Goal: Task Accomplishment & Management: Manage account settings

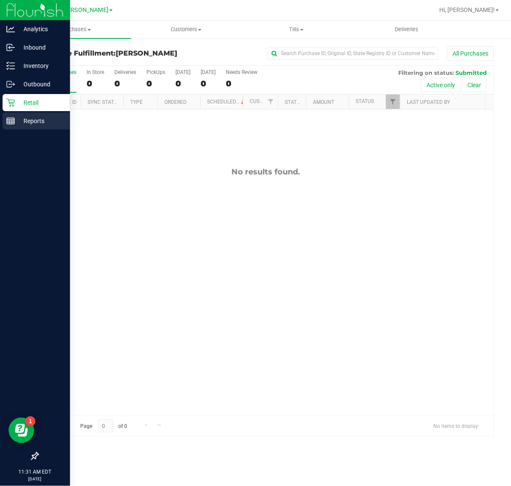
click at [3, 121] on div "Reports" at bounding box center [37, 120] width 68 height 17
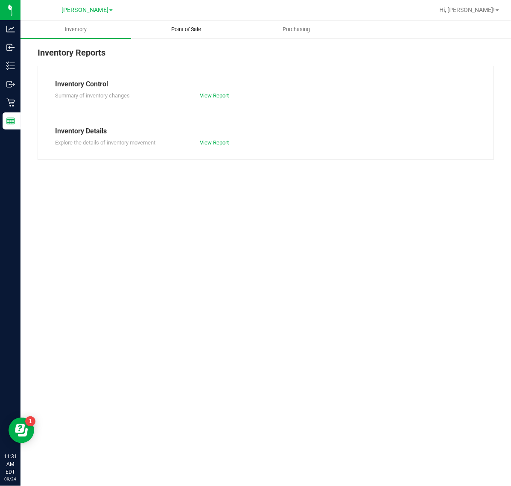
click at [182, 34] on uib-tab-heading "Point of Sale" at bounding box center [187, 29] width 110 height 17
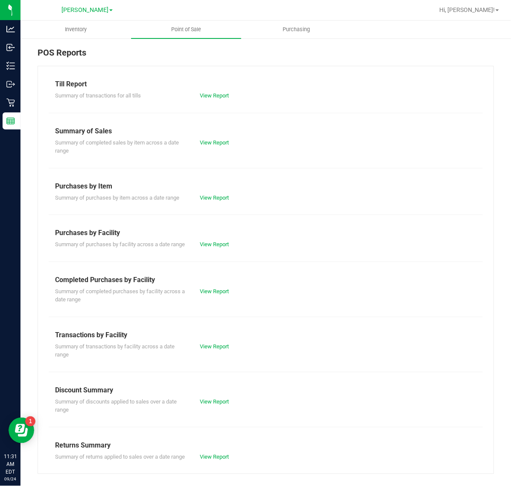
click at [215, 294] on div "Summary of completed purchases by facility across a date range View Report" at bounding box center [266, 294] width 435 height 19
click at [208, 304] on div "Summary of completed purchases by facility across a date range View Report" at bounding box center [266, 294] width 435 height 19
click at [211, 294] on link "View Report" at bounding box center [214, 291] width 29 height 6
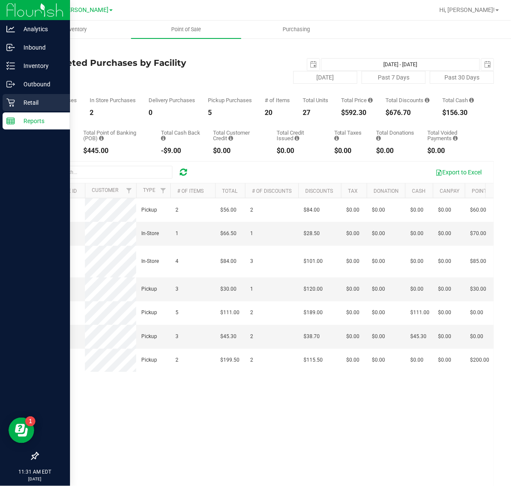
click at [9, 96] on div "Retail" at bounding box center [37, 102] width 68 height 17
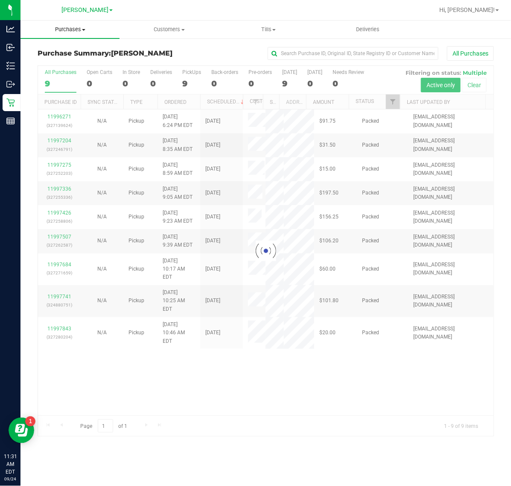
click at [81, 26] on span "Purchases" at bounding box center [70, 30] width 99 height 8
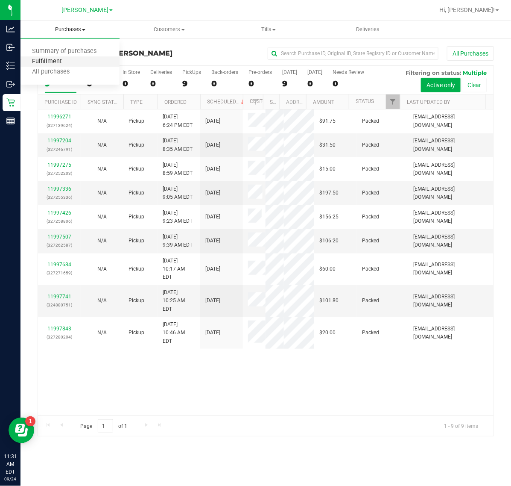
click at [54, 61] on span "Fulfillment" at bounding box center [47, 61] width 53 height 7
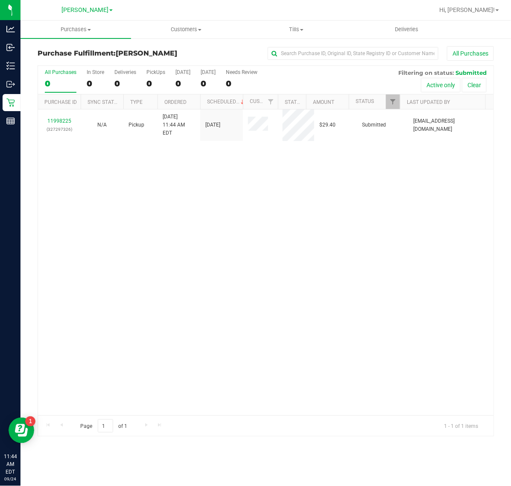
click at [322, 317] on div "11998225 (327297326) N/A Pickup [DATE] 11:44 AM EDT 9/24/2025 $29.40 Submitted …" at bounding box center [266, 262] width 456 height 306
click at [68, 103] on link "Purchase ID" at bounding box center [60, 102] width 32 height 6
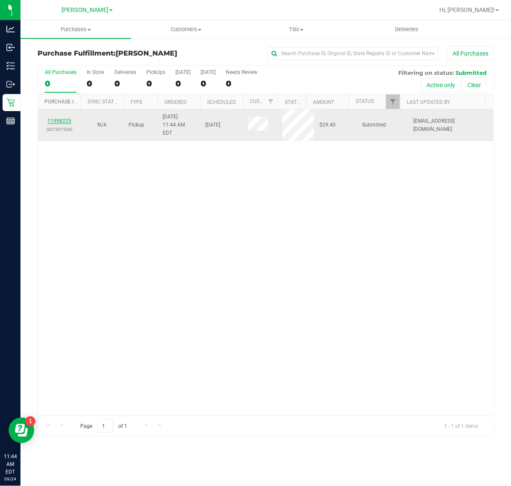
click at [58, 120] on link "11998225" at bounding box center [59, 121] width 24 height 6
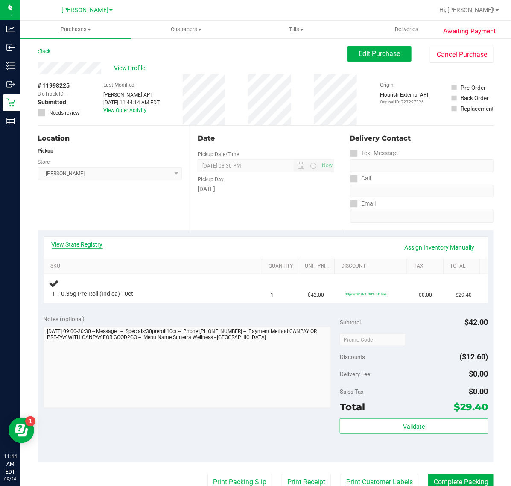
click at [69, 241] on link "View State Registry" at bounding box center [77, 244] width 51 height 9
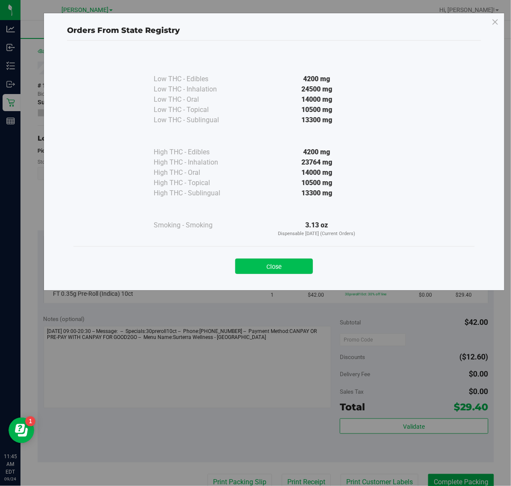
click at [274, 267] on button "Close" at bounding box center [274, 265] width 78 height 15
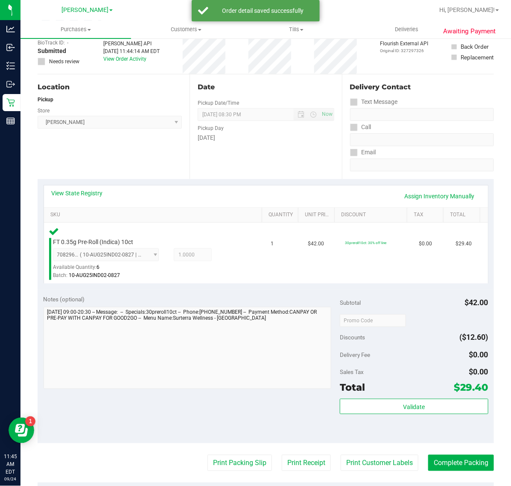
scroll to position [107, 0]
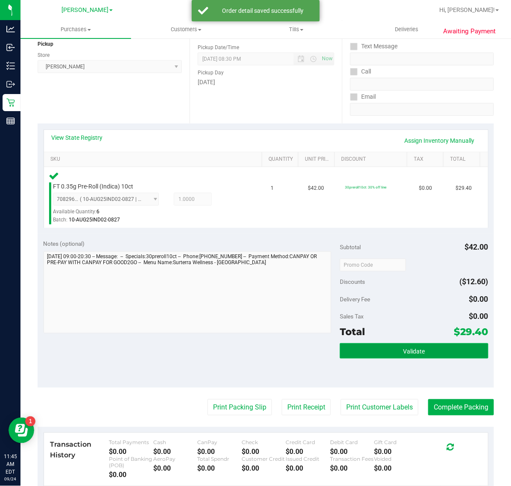
click at [370, 348] on button "Validate" at bounding box center [414, 350] width 148 height 15
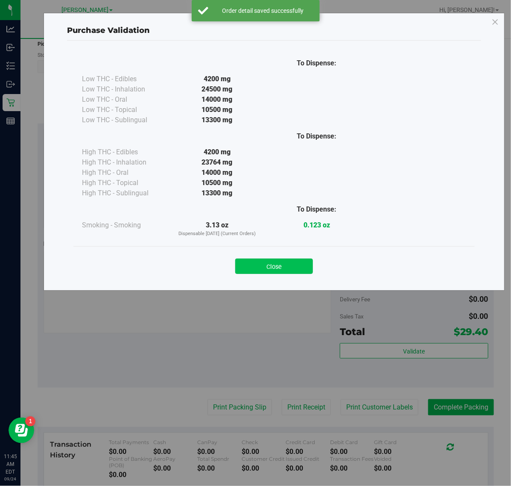
click at [290, 267] on button "Close" at bounding box center [274, 265] width 78 height 15
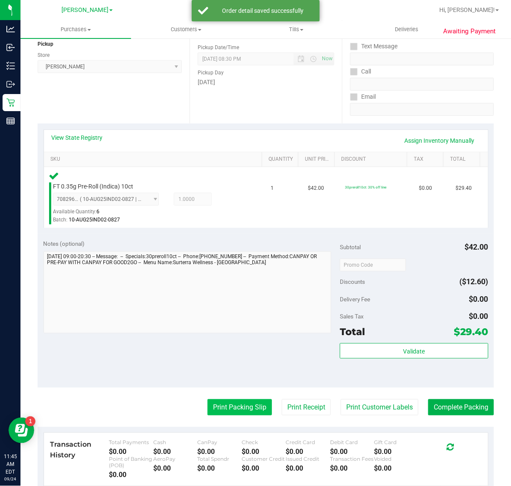
click at [216, 408] on button "Print Packing Slip" at bounding box center [240, 407] width 65 height 16
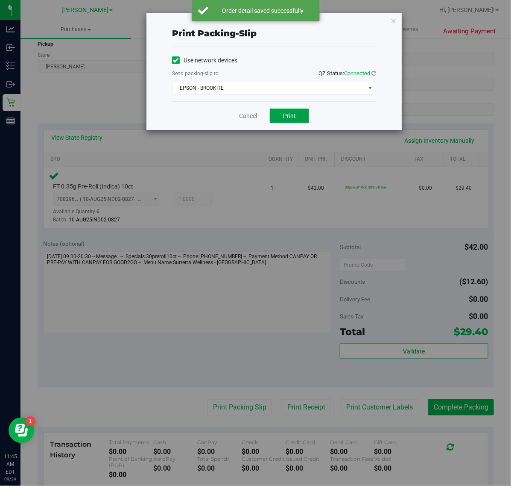
click at [287, 114] on span "Print" at bounding box center [289, 115] width 13 height 7
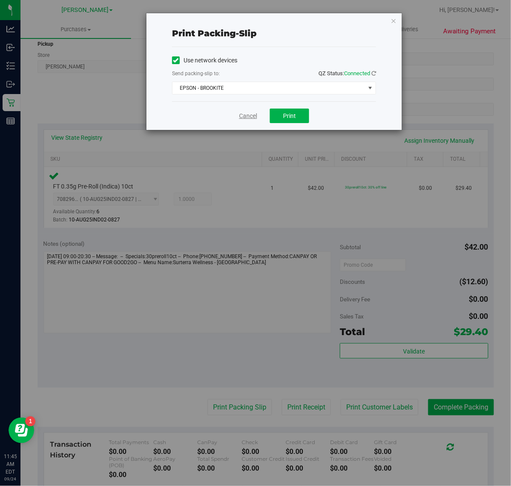
click at [244, 113] on link "Cancel" at bounding box center [248, 116] width 18 height 9
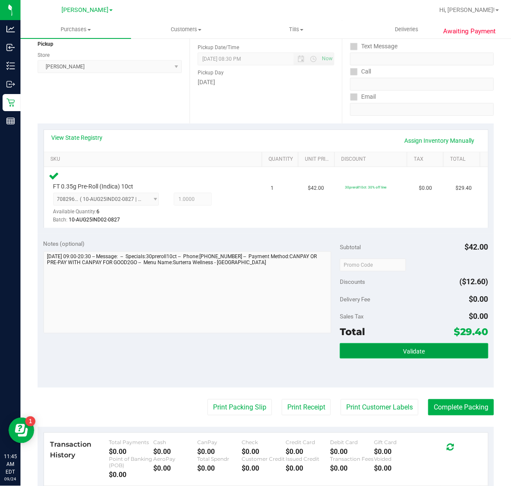
click at [426, 354] on button "Validate" at bounding box center [414, 350] width 148 height 15
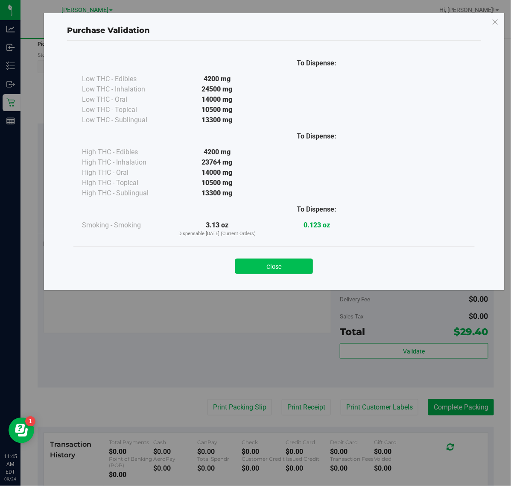
click at [262, 268] on button "Close" at bounding box center [274, 265] width 78 height 15
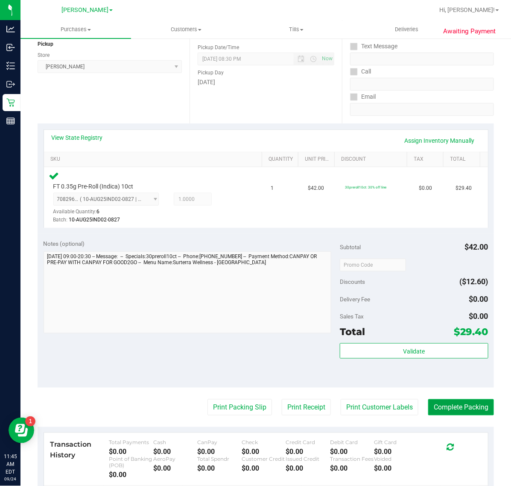
click at [444, 399] on button "Complete Packing" at bounding box center [462, 407] width 66 height 16
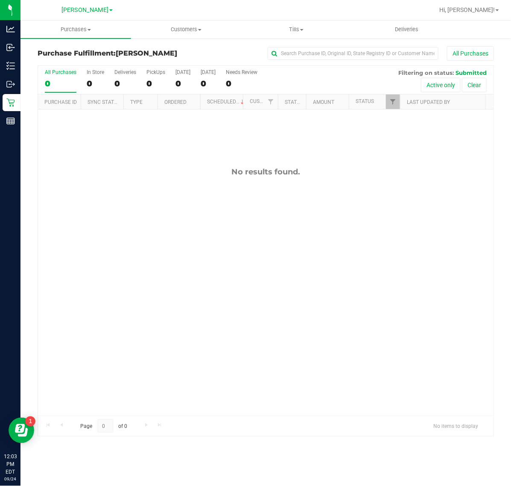
click at [372, 314] on div "No results found." at bounding box center [266, 291] width 456 height 364
drag, startPoint x: 227, startPoint y: 342, endPoint x: 223, endPoint y: 334, distance: 8.6
click at [227, 342] on div "No results found." at bounding box center [266, 291] width 456 height 364
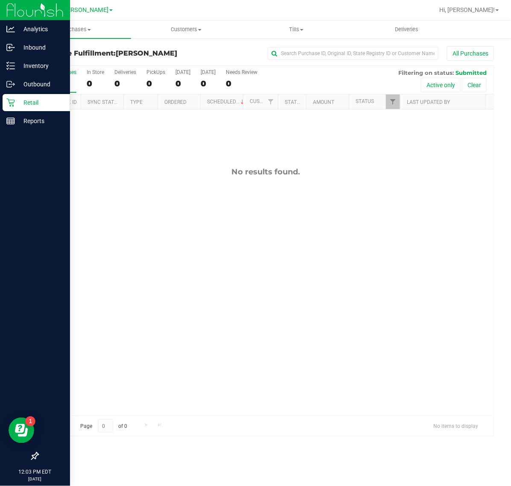
click at [13, 110] on div "Retail" at bounding box center [37, 102] width 68 height 17
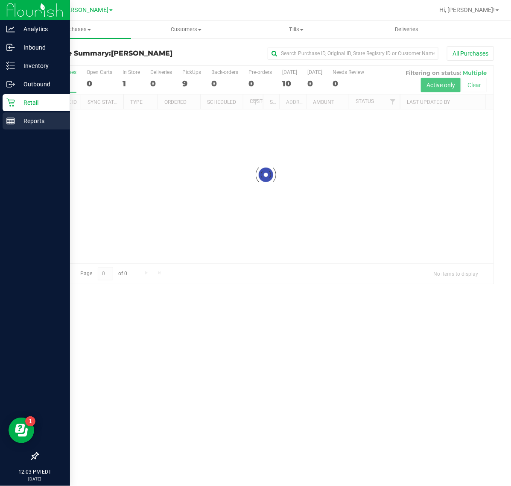
click at [19, 124] on p "Reports" at bounding box center [40, 121] width 51 height 10
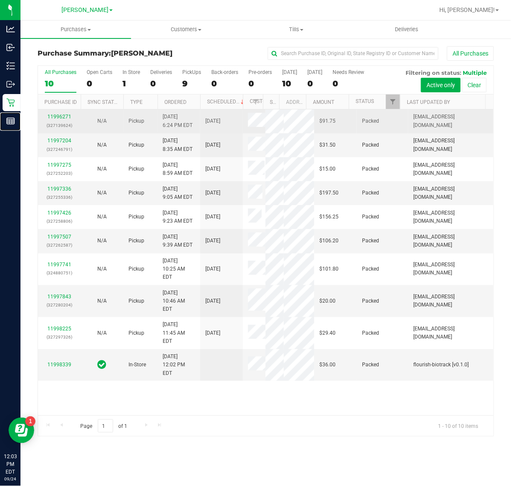
scroll to position [29, 0]
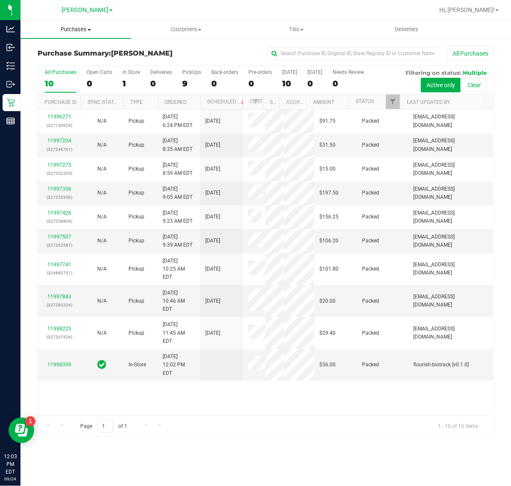
click at [77, 22] on uib-tab-heading "Purchases Summary of purchases Fulfillment All purchases" at bounding box center [76, 30] width 111 height 18
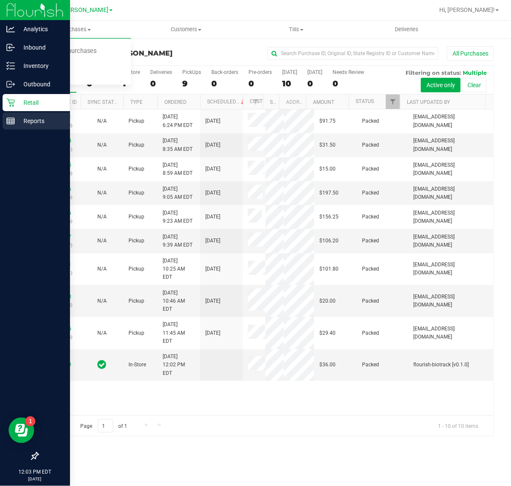
click at [26, 128] on div "Reports" at bounding box center [37, 120] width 68 height 17
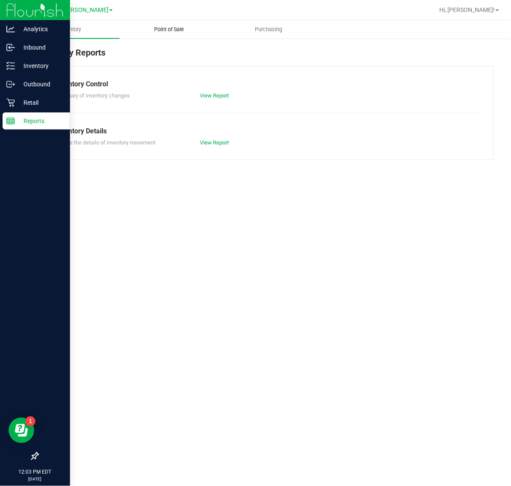
click at [174, 28] on span "Point of Sale" at bounding box center [169, 30] width 53 height 8
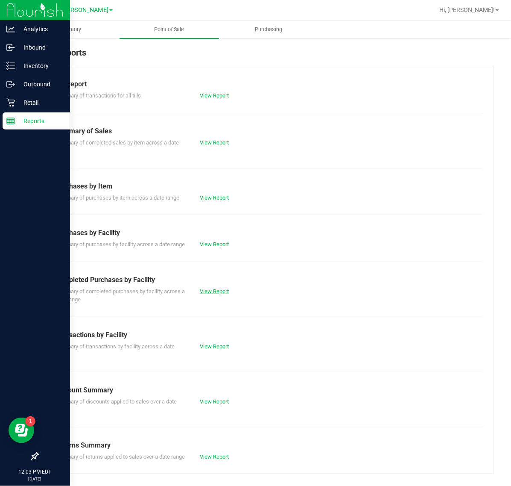
click at [220, 294] on link "View Report" at bounding box center [214, 291] width 29 height 6
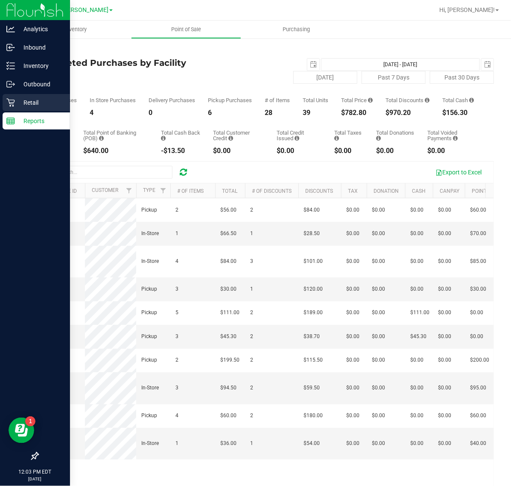
click at [6, 106] on icon at bounding box center [10, 102] width 9 height 9
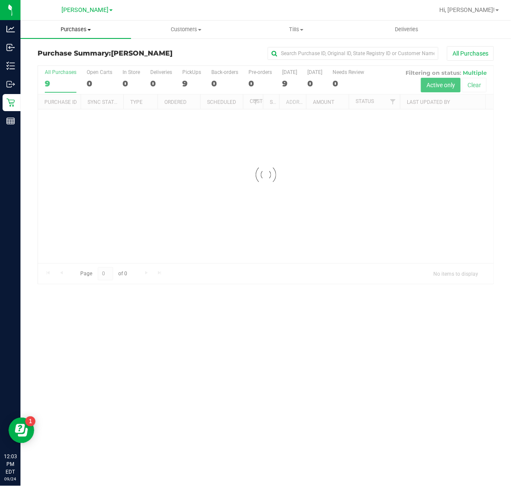
click at [73, 30] on span "Purchases" at bounding box center [76, 30] width 111 height 8
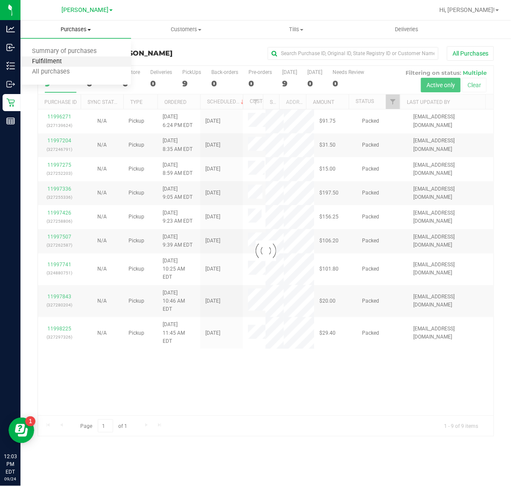
click at [58, 63] on span "Fulfillment" at bounding box center [47, 61] width 53 height 7
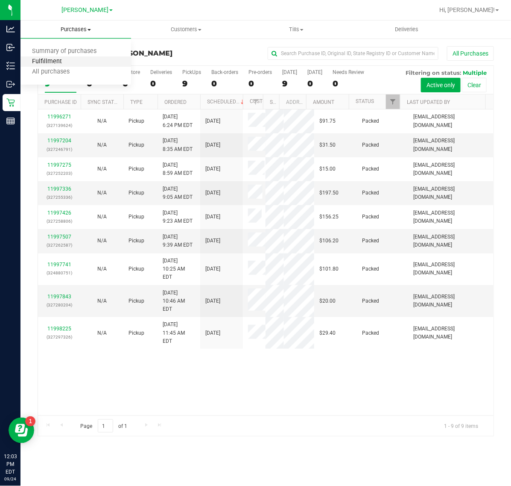
click at [68, 58] on span "Fulfillment" at bounding box center [47, 61] width 53 height 7
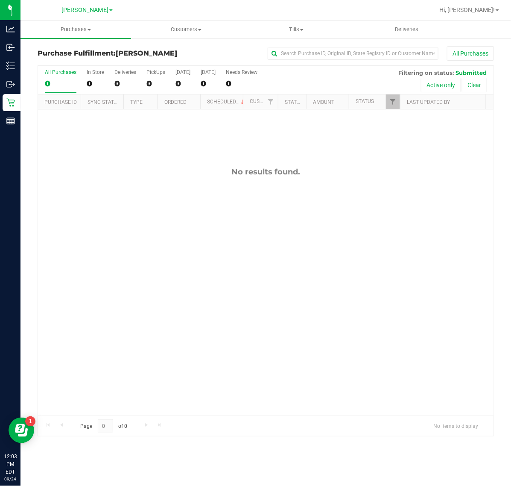
click at [265, 309] on div "No results found." at bounding box center [266, 291] width 456 height 364
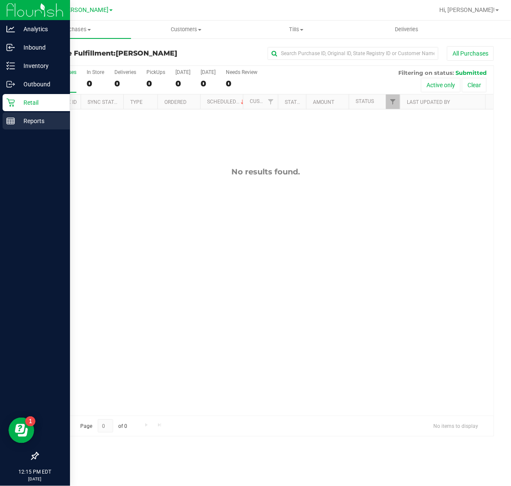
click at [3, 122] on div "Reports" at bounding box center [37, 120] width 68 height 17
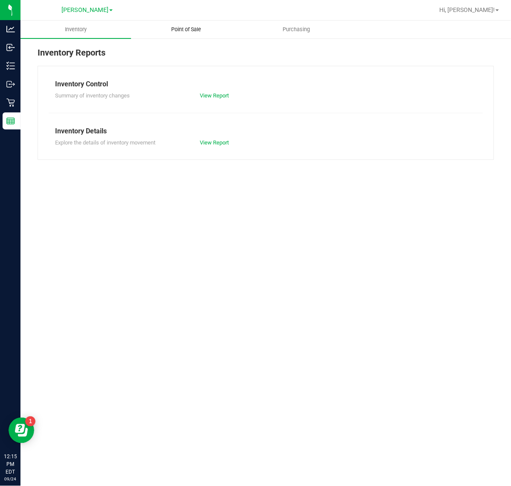
click at [181, 34] on uib-tab-heading "Point of Sale" at bounding box center [187, 29] width 110 height 17
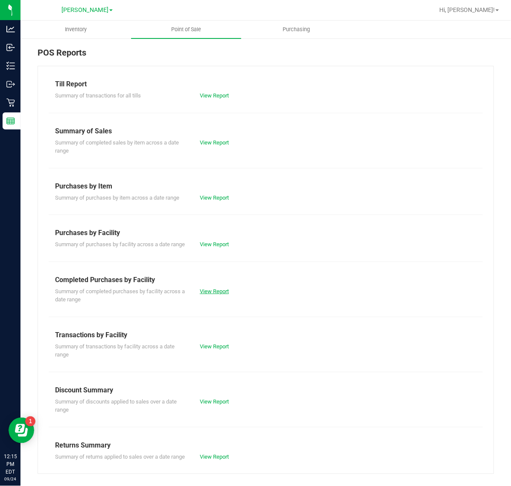
click at [223, 294] on link "View Report" at bounding box center [214, 291] width 29 height 6
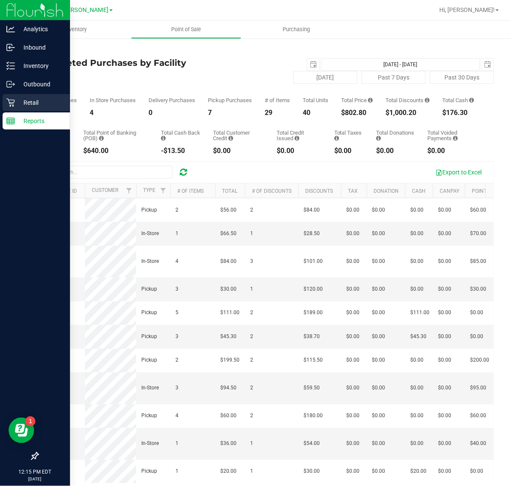
click at [18, 103] on p "Retail" at bounding box center [40, 102] width 51 height 10
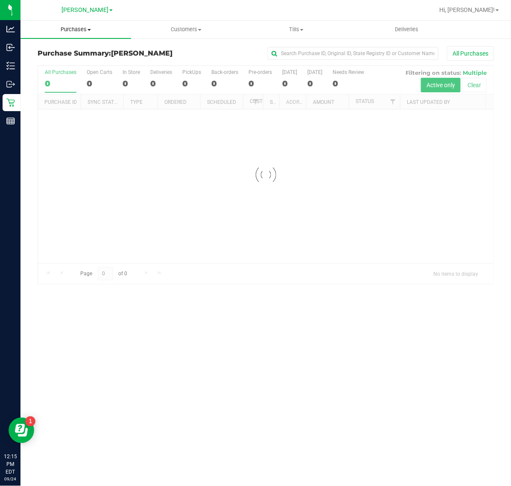
click at [81, 31] on span "Purchases" at bounding box center [76, 30] width 111 height 8
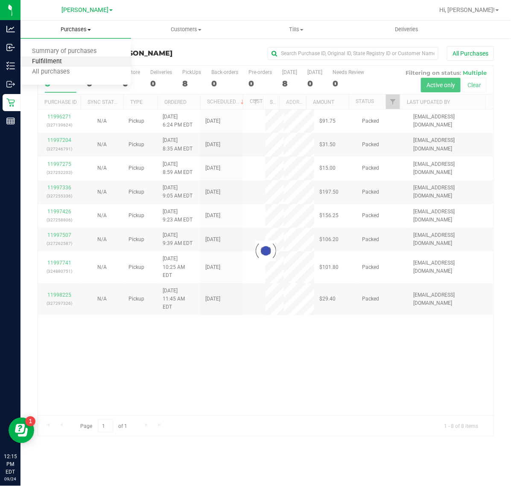
click at [64, 59] on span "Fulfillment" at bounding box center [47, 61] width 53 height 7
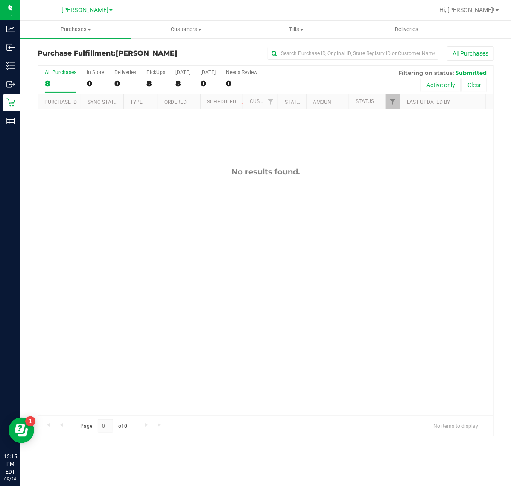
click at [208, 266] on div "No results found." at bounding box center [266, 291] width 456 height 364
click at [276, 261] on div "No results found." at bounding box center [266, 291] width 456 height 364
